Goal: Task Accomplishment & Management: Manage account settings

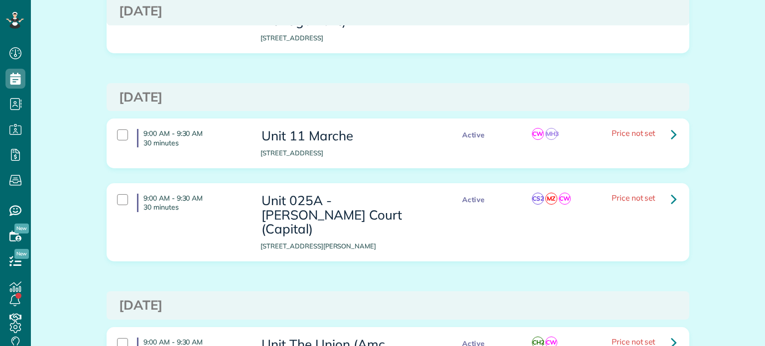
scroll to position [299, 0]
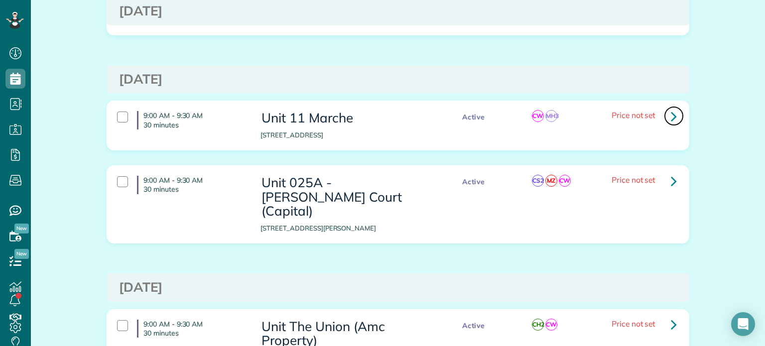
click at [671, 115] on icon at bounding box center [674, 116] width 6 height 17
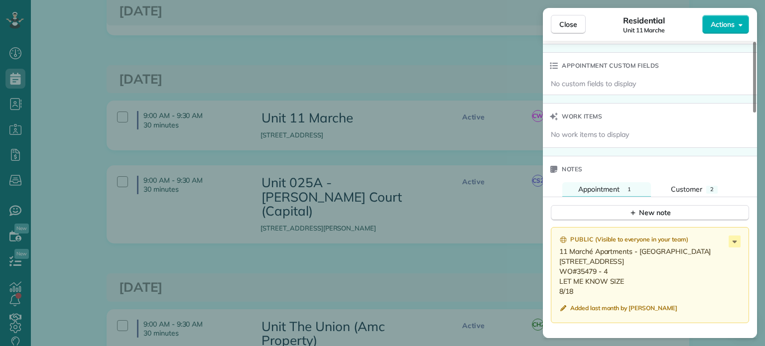
scroll to position [847, 0]
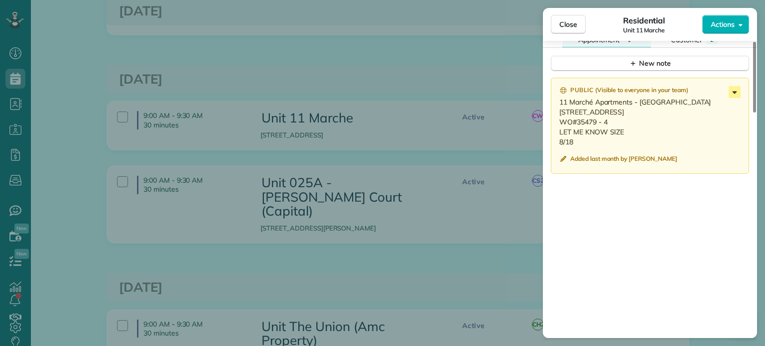
click at [735, 98] on icon at bounding box center [735, 92] width 12 height 12
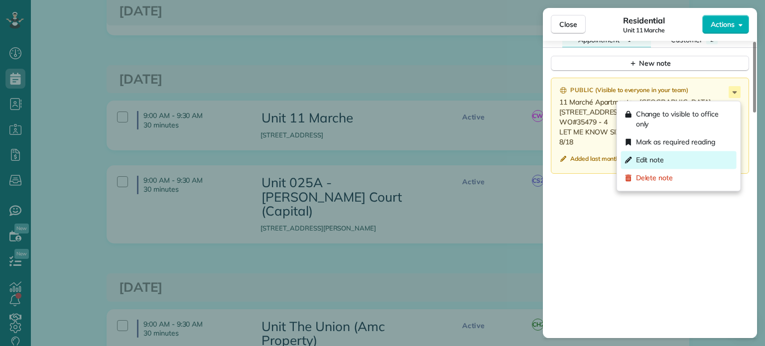
click at [689, 151] on div "Edit note" at bounding box center [679, 160] width 116 height 18
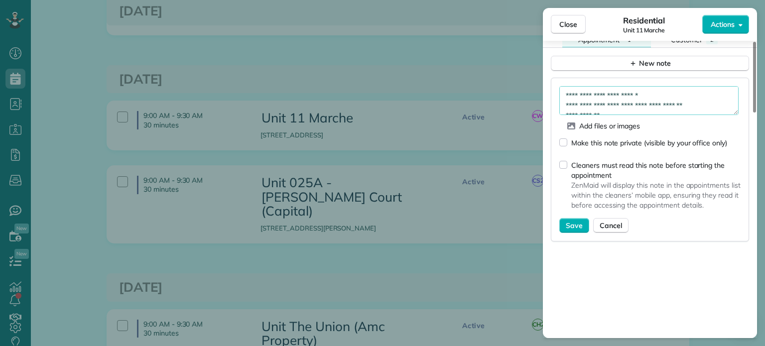
click at [673, 104] on textarea "**********" at bounding box center [648, 100] width 179 height 29
type textarea "**********"
click at [576, 229] on span "Save" at bounding box center [574, 226] width 17 height 10
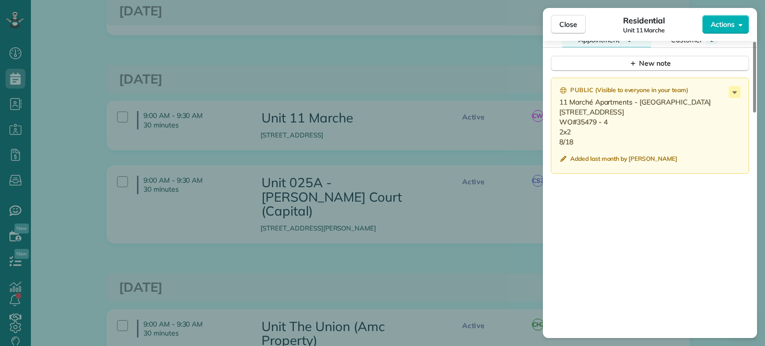
drag, startPoint x: 582, startPoint y: 148, endPoint x: 554, endPoint y: 103, distance: 52.8
click at [554, 103] on div "Public ( Visible to everyone in your team ) 11 Marché Apartments - 510 1115 SW …" at bounding box center [650, 126] width 198 height 96
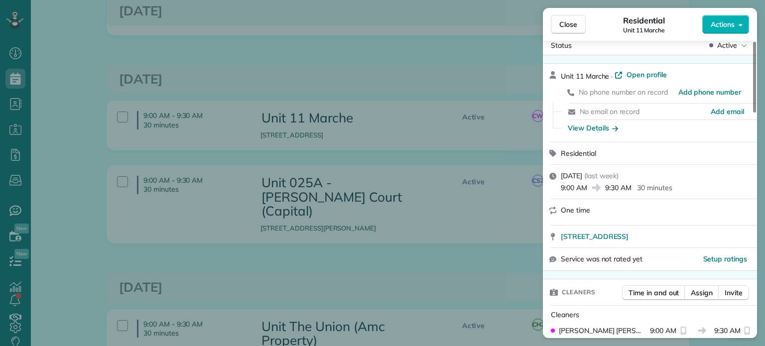
scroll to position [0, 0]
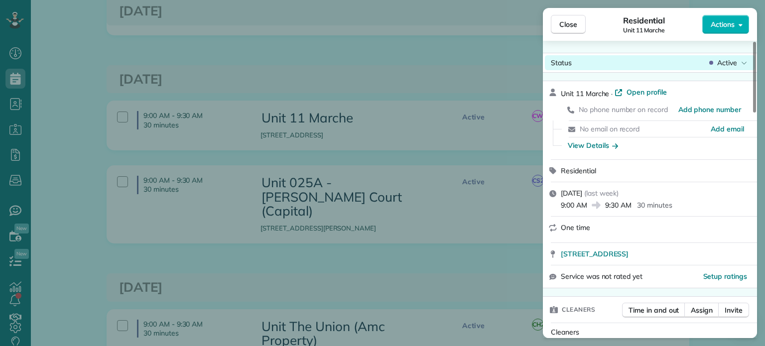
click at [717, 62] on span "Active" at bounding box center [727, 63] width 20 height 10
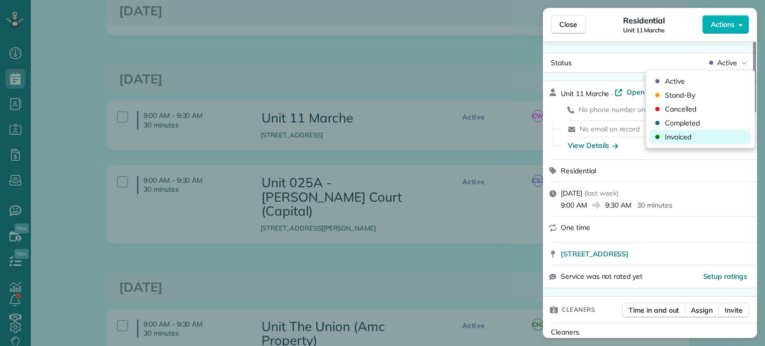
click at [693, 139] on div "Invoiced" at bounding box center [700, 137] width 101 height 14
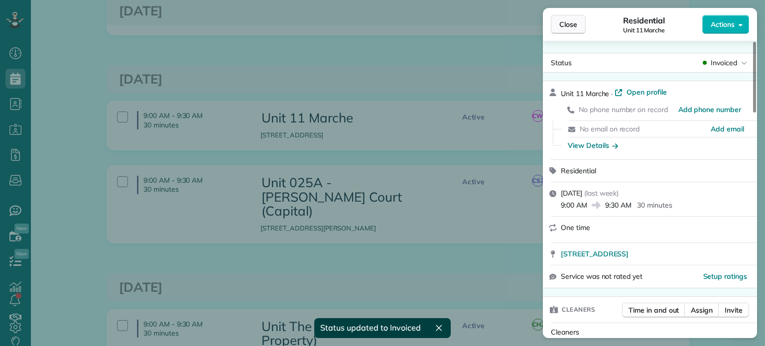
click at [566, 28] on span "Close" at bounding box center [568, 24] width 18 height 10
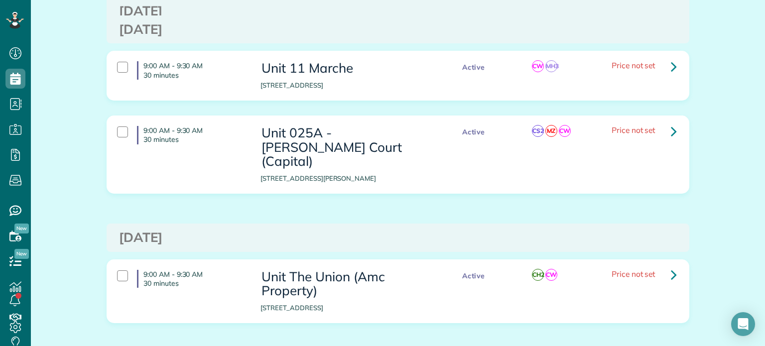
scroll to position [398, 0]
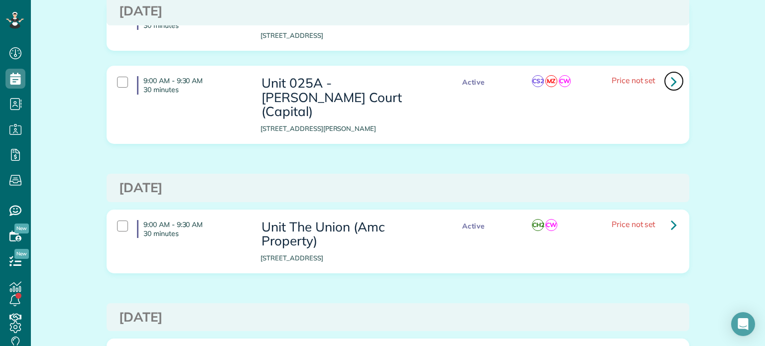
click at [671, 84] on icon at bounding box center [674, 81] width 6 height 17
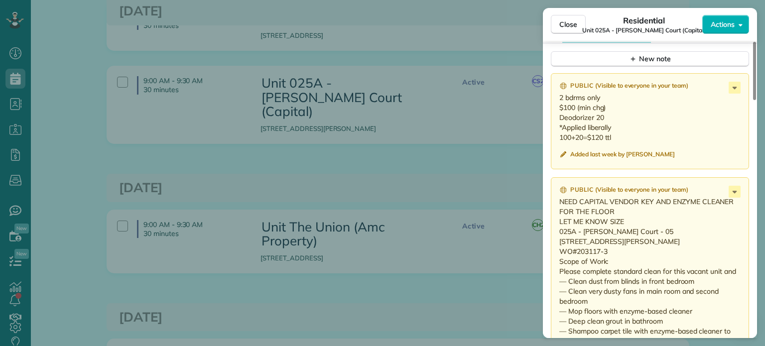
scroll to position [945, 0]
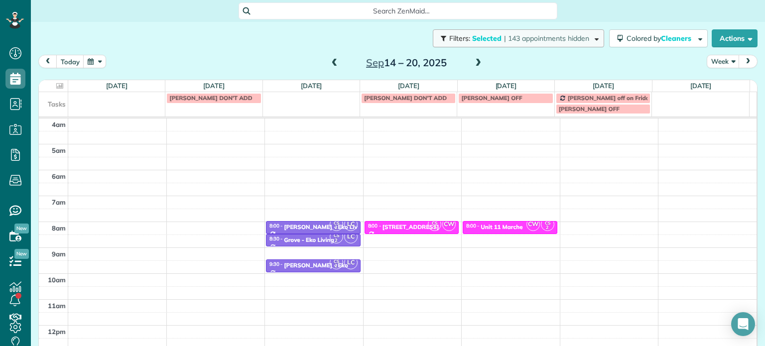
scroll to position [78, 0]
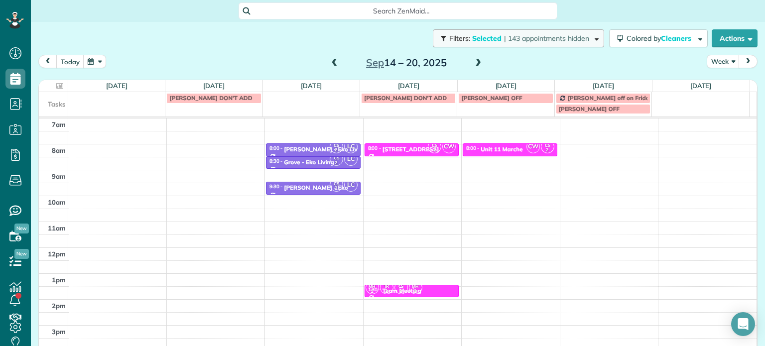
click at [523, 37] on span "| 143 appointments hidden" at bounding box center [546, 38] width 85 height 9
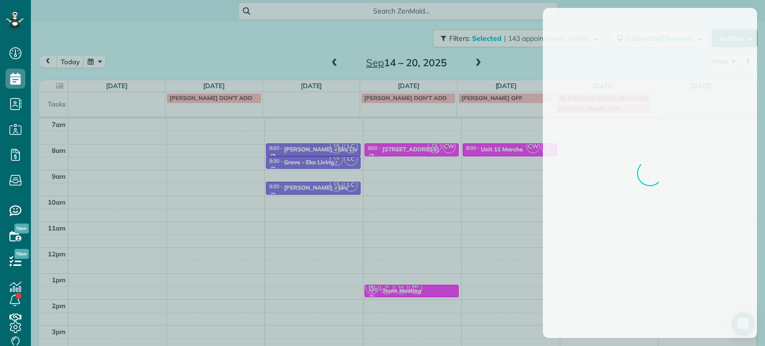
click at [319, 47] on div at bounding box center [382, 173] width 765 height 346
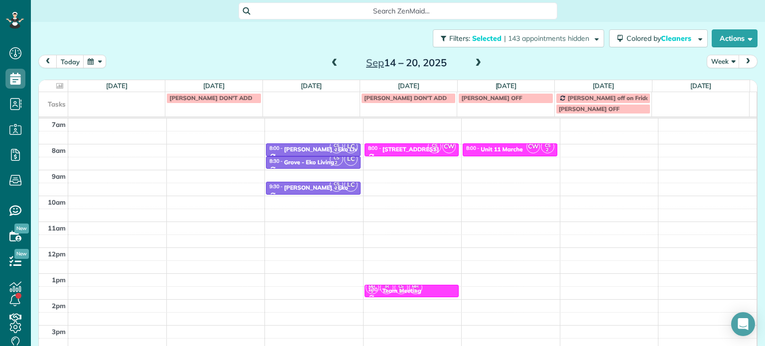
click at [333, 58] on span at bounding box center [334, 63] width 11 height 15
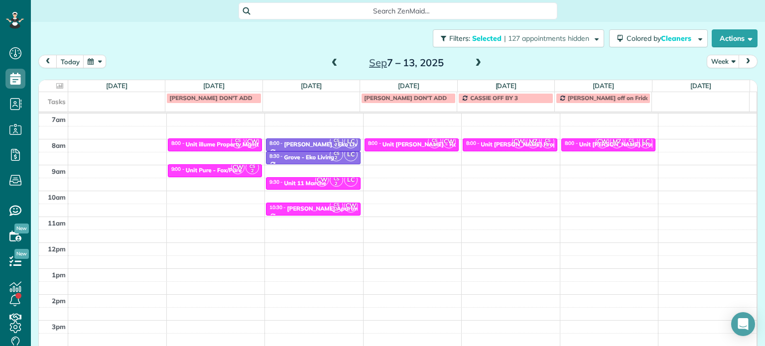
click at [333, 58] on span at bounding box center [334, 63] width 11 height 15
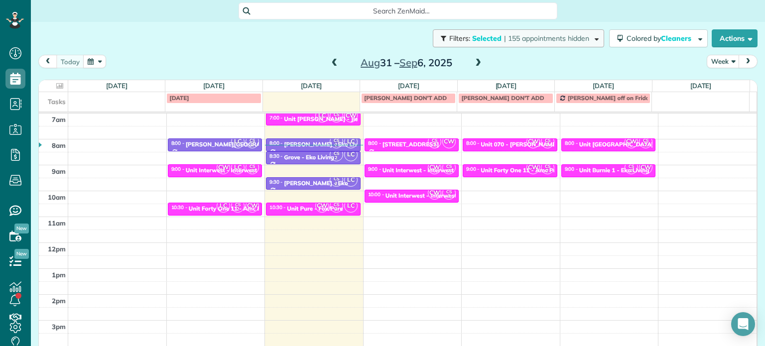
click at [504, 41] on span "| 155 appointments hidden" at bounding box center [546, 38] width 85 height 9
click at [520, 38] on span "| 155 appointments hidden" at bounding box center [546, 38] width 85 height 9
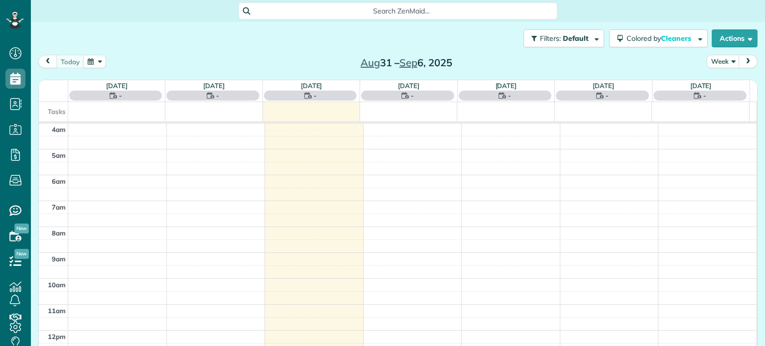
scroll to position [78, 0]
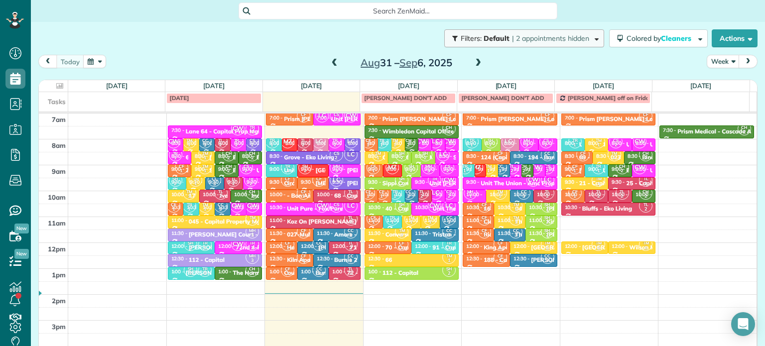
click at [484, 36] on span "Default" at bounding box center [497, 38] width 26 height 9
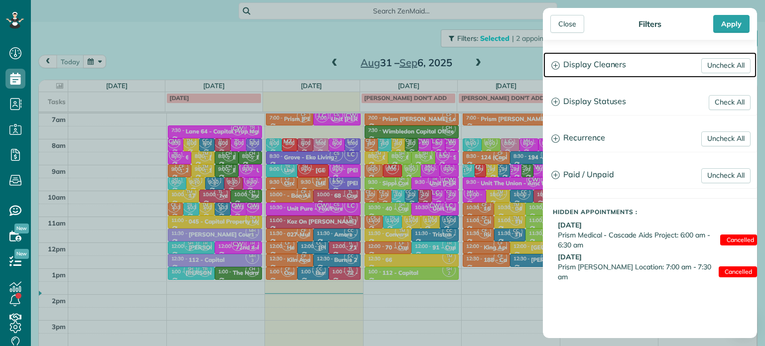
click at [590, 62] on h3 "Display Cleaners" at bounding box center [649, 64] width 213 height 25
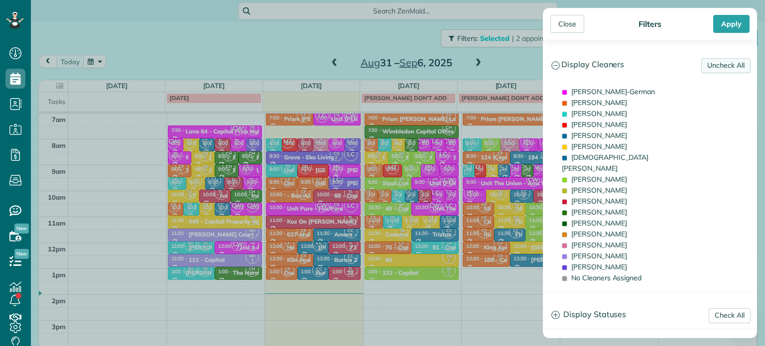
click at [729, 67] on link "Uncheck All" at bounding box center [725, 65] width 49 height 15
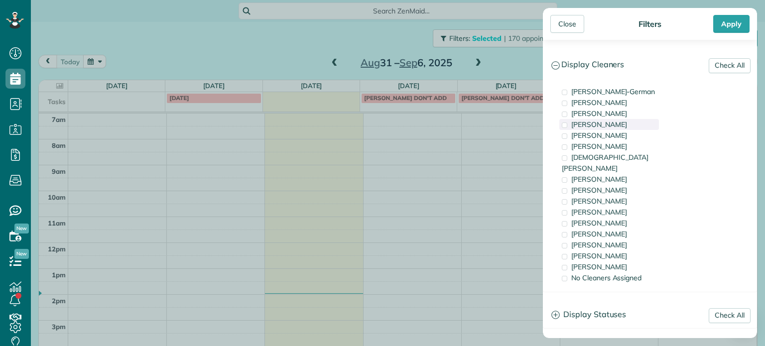
click at [622, 124] on div "[PERSON_NAME]" at bounding box center [609, 124] width 100 height 11
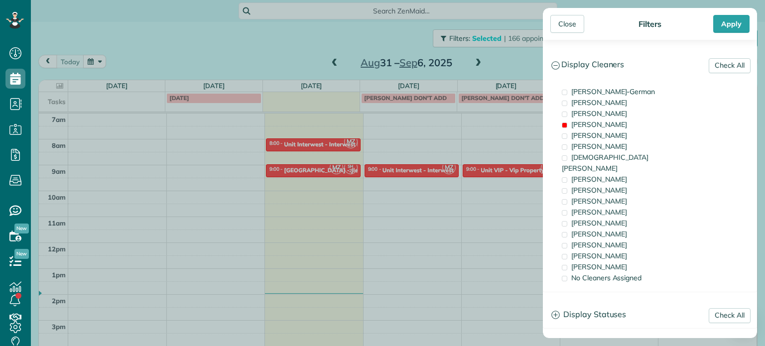
click at [319, 163] on div "Close Filters Apply Check All Display Cleaners [PERSON_NAME]-German [PERSON_NAM…" at bounding box center [382, 173] width 765 height 346
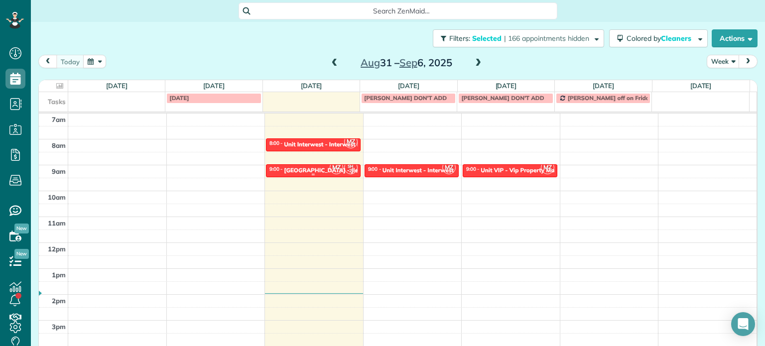
click at [310, 168] on div "[GEOGRAPHIC_DATA] - Jle" at bounding box center [321, 170] width 74 height 7
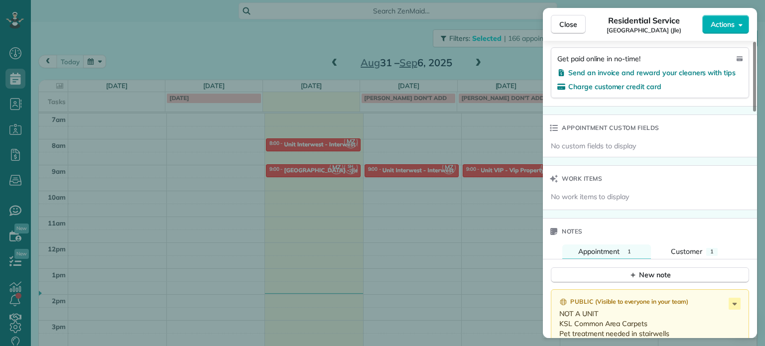
scroll to position [801, 0]
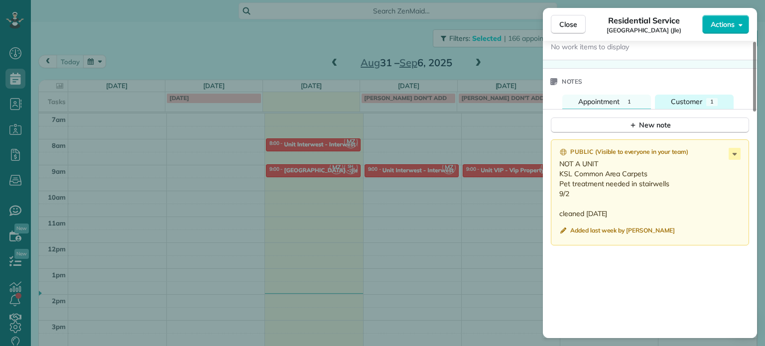
click at [701, 106] on span "Customer" at bounding box center [686, 101] width 31 height 9
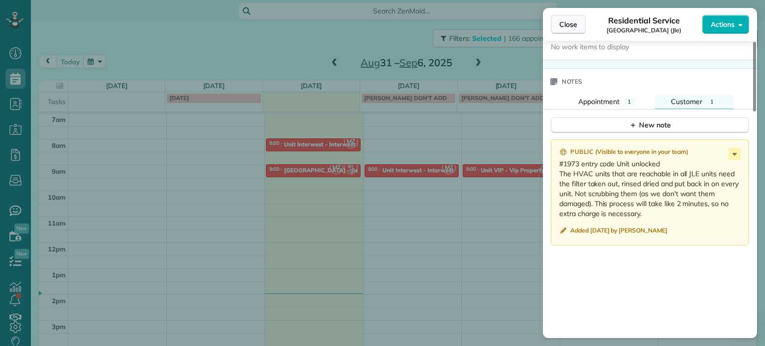
drag, startPoint x: 578, startPoint y: 26, endPoint x: 577, endPoint y: 32, distance: 6.2
click at [578, 26] on button "Close" at bounding box center [568, 24] width 35 height 19
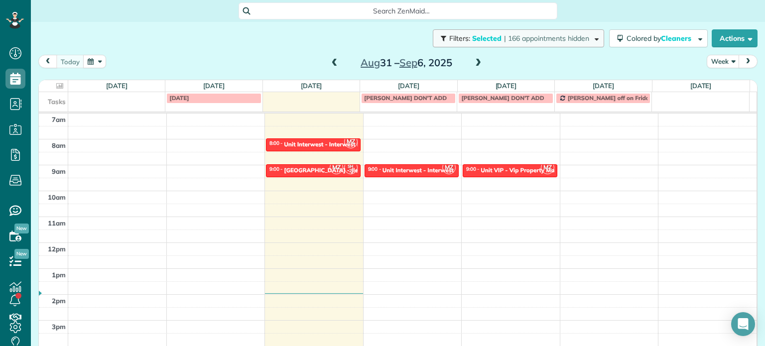
click at [562, 44] on button "Filters: Selected | 166 appointments hidden" at bounding box center [518, 38] width 171 height 18
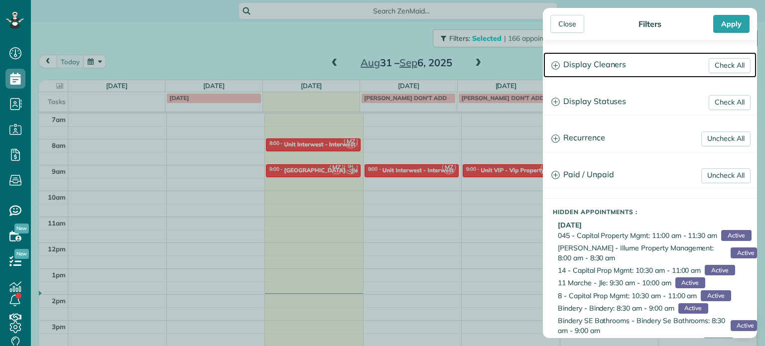
click at [610, 66] on h3 "Display Cleaners" at bounding box center [649, 64] width 213 height 25
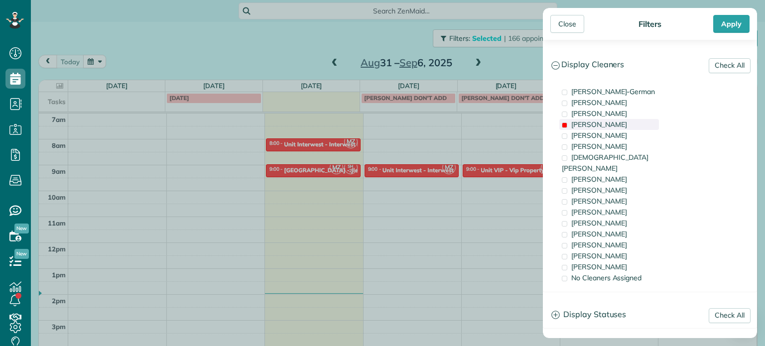
click at [605, 119] on div "[PERSON_NAME]" at bounding box center [609, 124] width 100 height 11
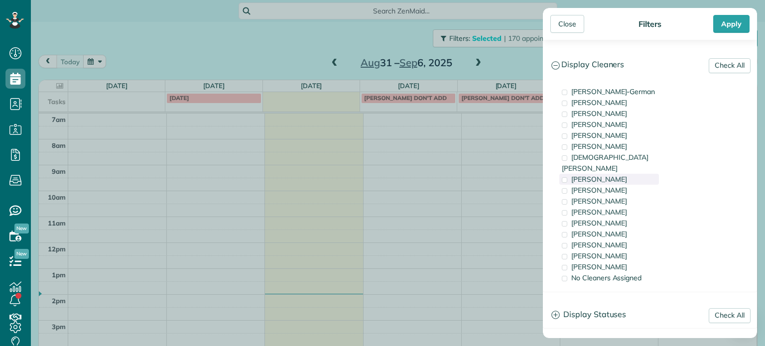
click at [620, 174] on div "[PERSON_NAME]" at bounding box center [609, 179] width 100 height 11
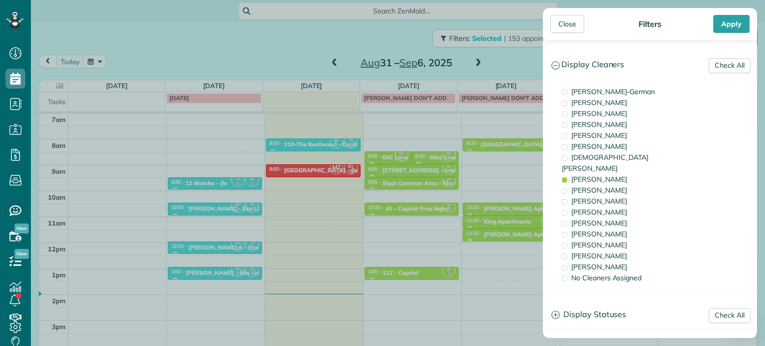
drag, startPoint x: 367, startPoint y: 228, endPoint x: 398, endPoint y: 239, distance: 33.5
click at [367, 228] on div "Close Filters Apply Check All Display Cleaners [PERSON_NAME]-German [PERSON_NAM…" at bounding box center [382, 173] width 765 height 346
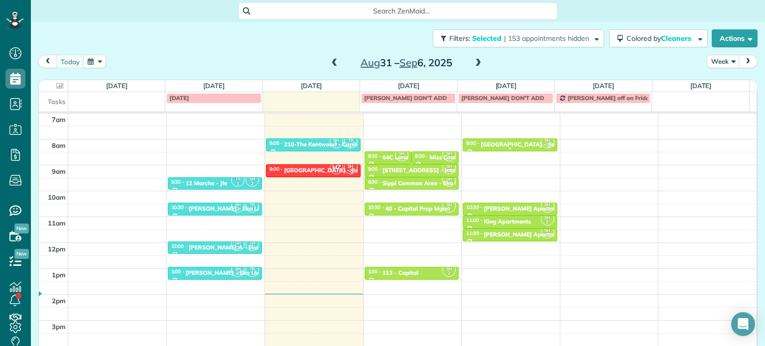
click at [501, 143] on div "[GEOGRAPHIC_DATA] - Jle Properties" at bounding box center [533, 144] width 104 height 7
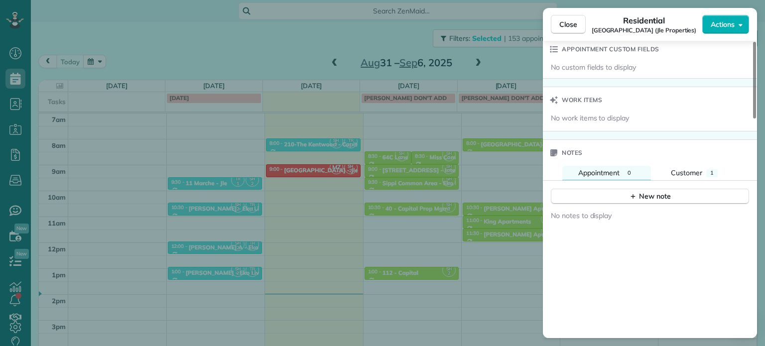
scroll to position [758, 0]
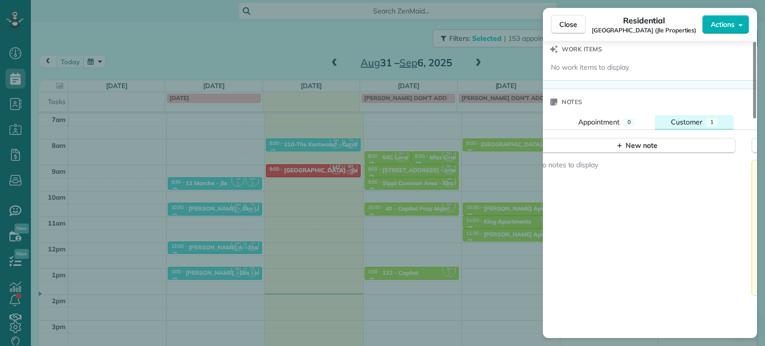
click at [676, 122] on span "Customer" at bounding box center [686, 122] width 31 height 9
